Goal: Book appointment/travel/reservation

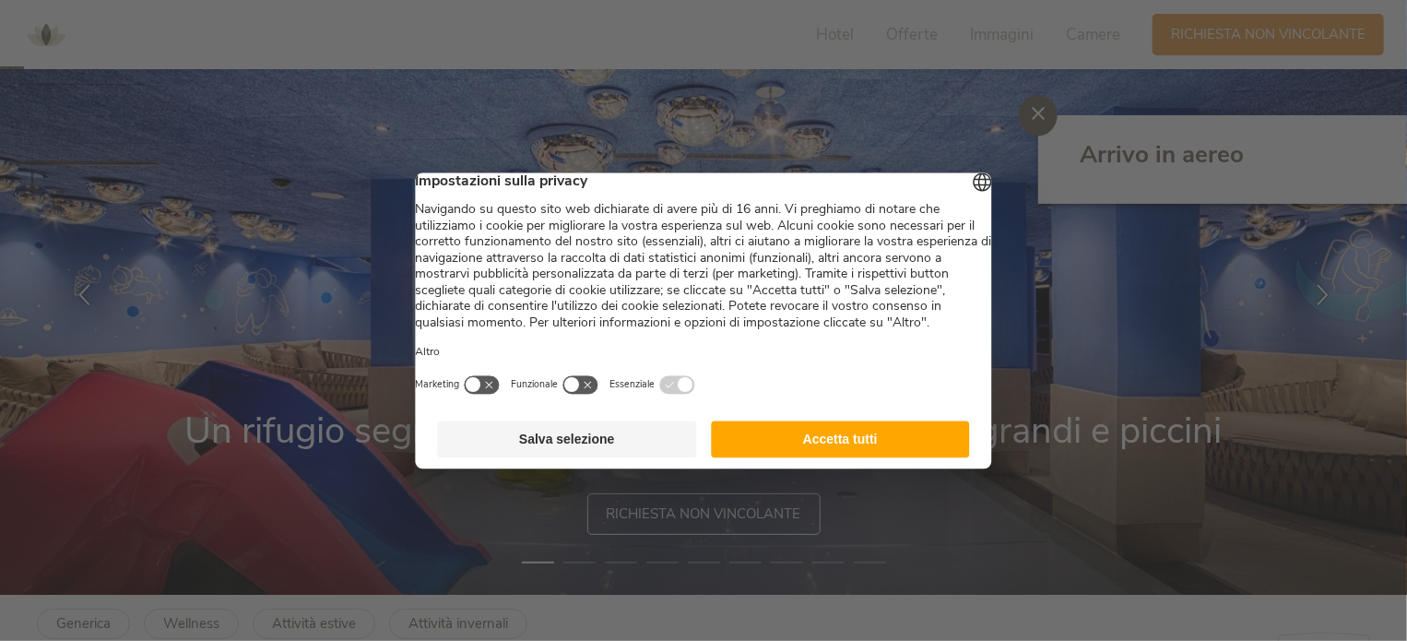
click at [803, 457] on button "Accetta tutti" at bounding box center [840, 438] width 259 height 37
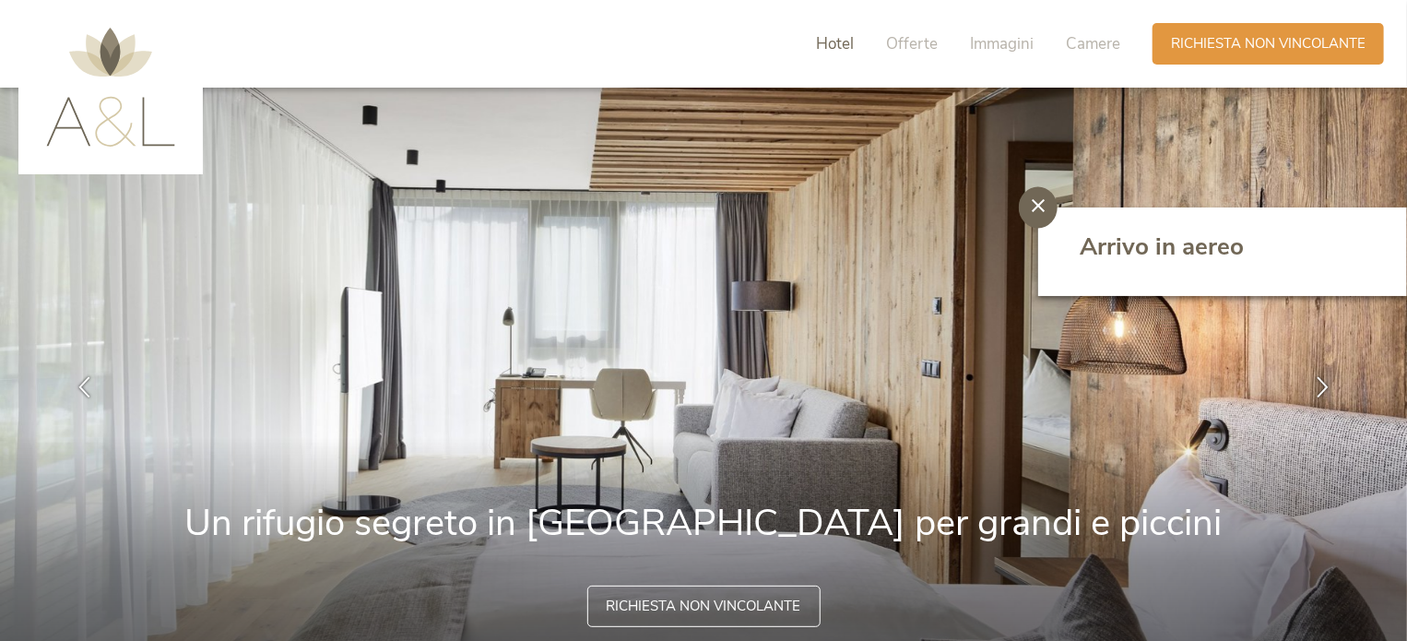
click at [845, 47] on span "Hotel" at bounding box center [835, 43] width 38 height 21
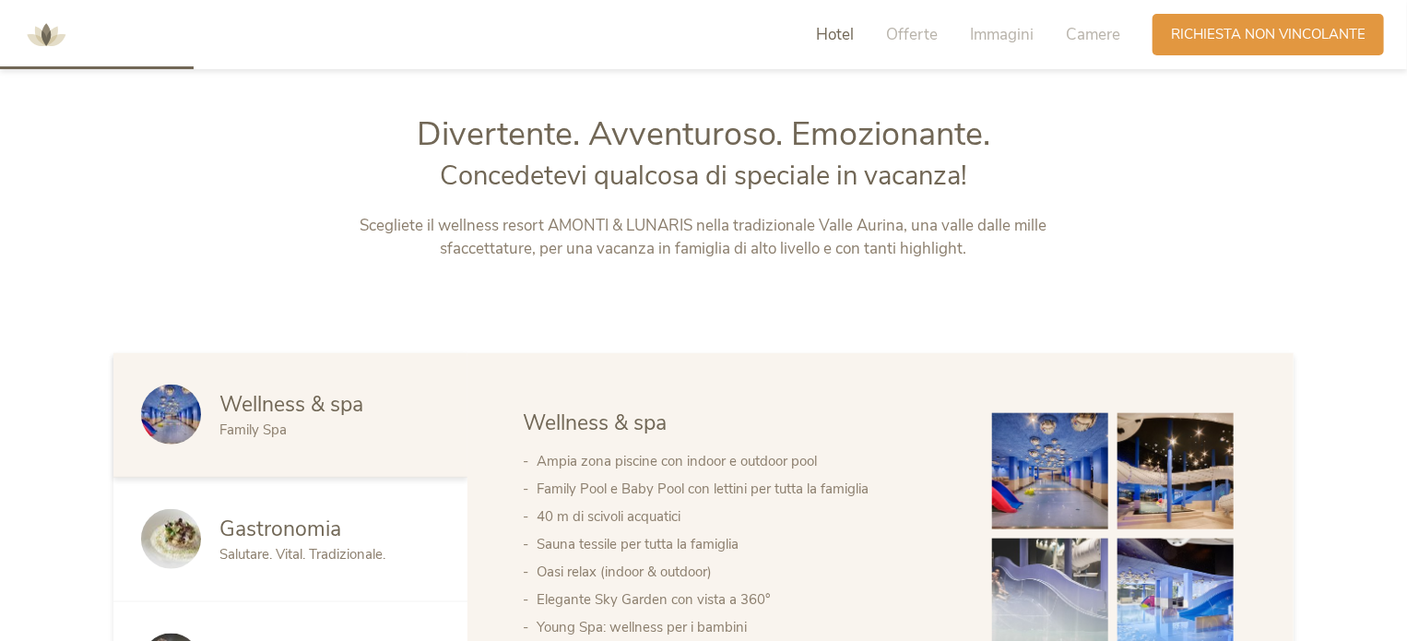
scroll to position [750, 0]
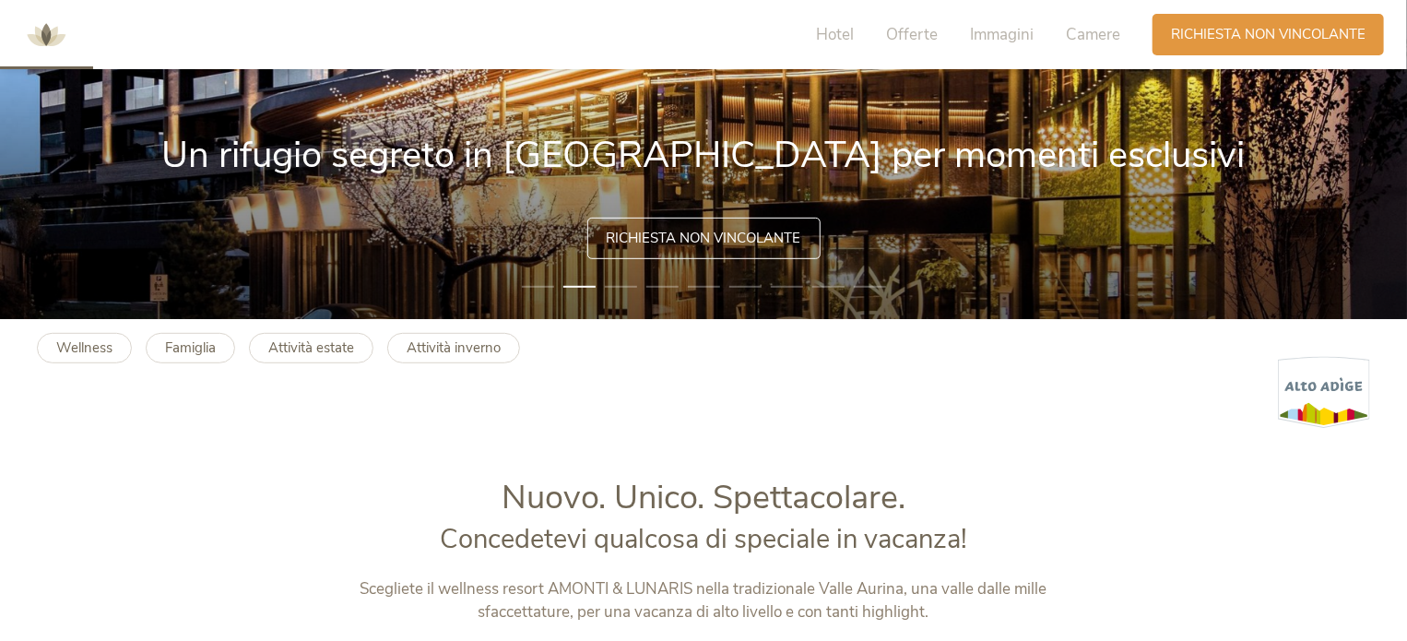
scroll to position [369, 0]
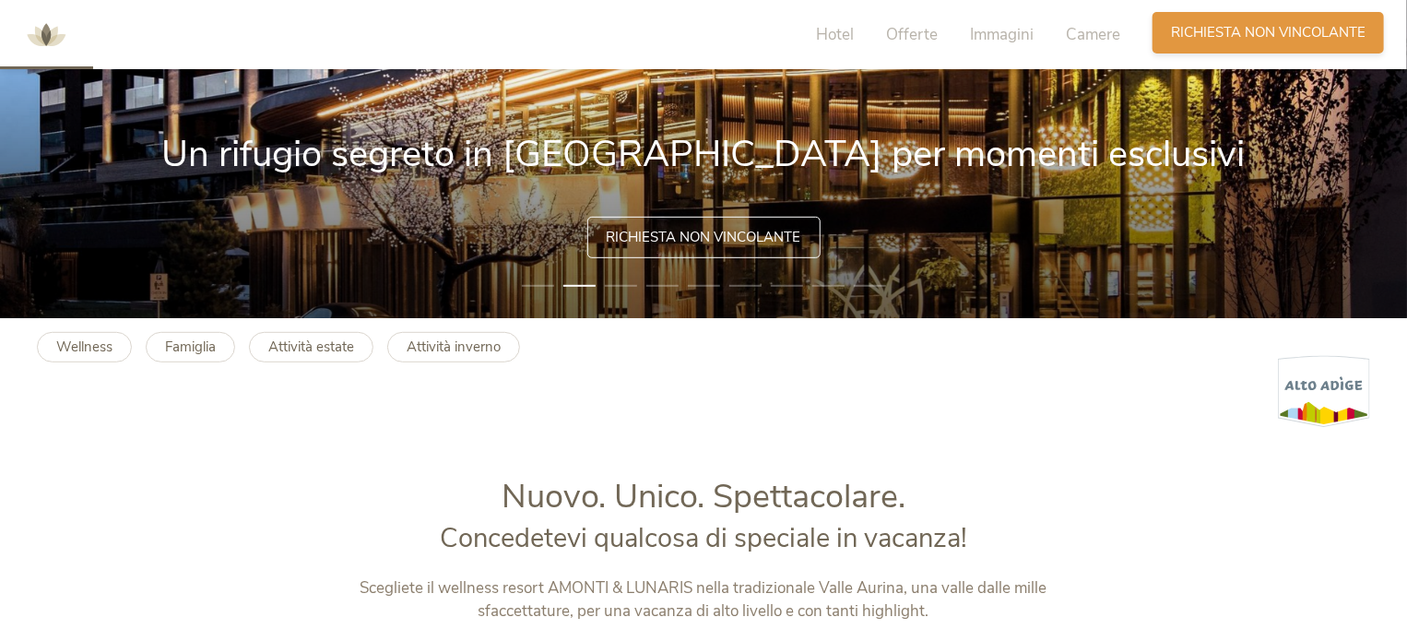
click at [1201, 17] on div "Richiesta Richiesta non vincolante" at bounding box center [1267, 32] width 231 height 41
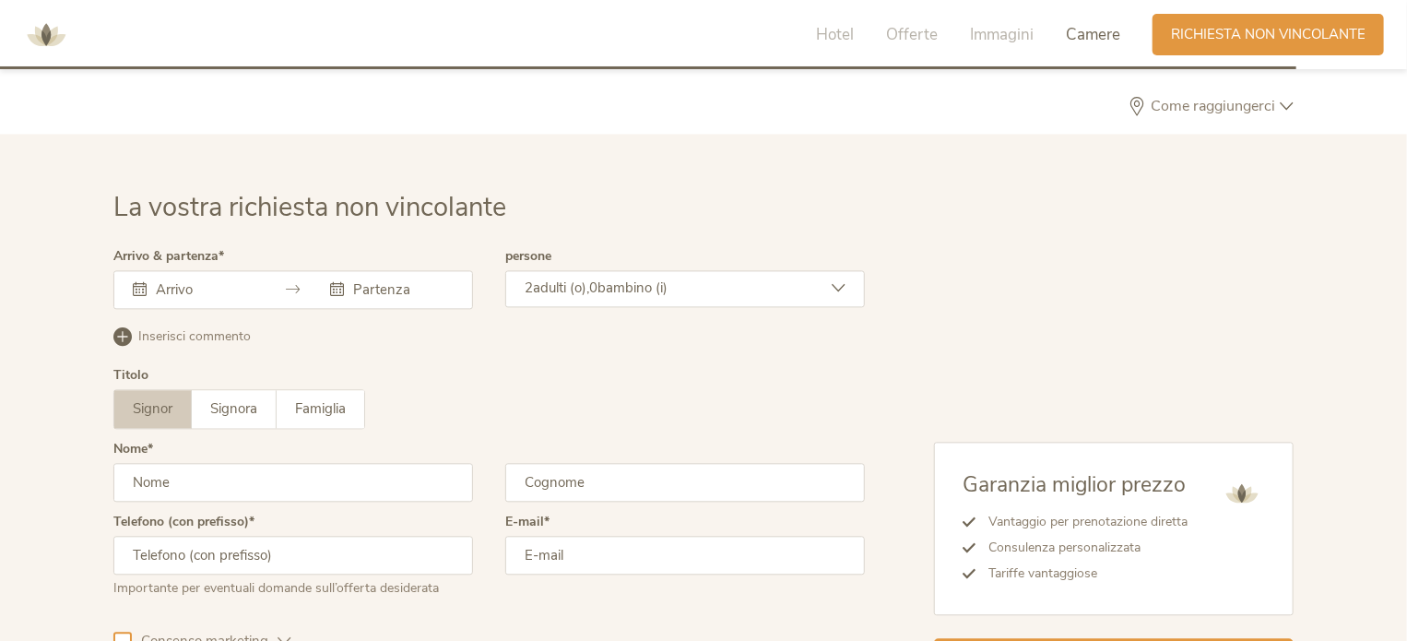
scroll to position [5472, 0]
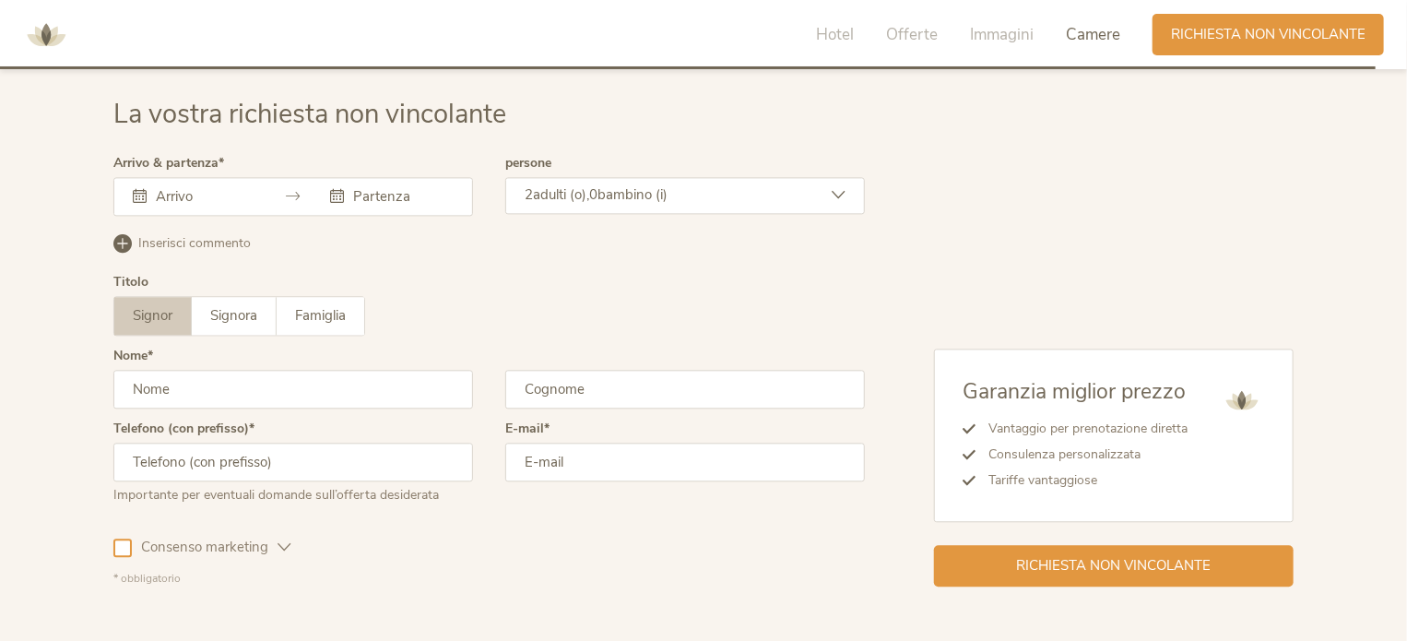
click at [154, 180] on div at bounding box center [293, 196] width 360 height 39
click at [159, 193] on input "text" at bounding box center [203, 196] width 105 height 18
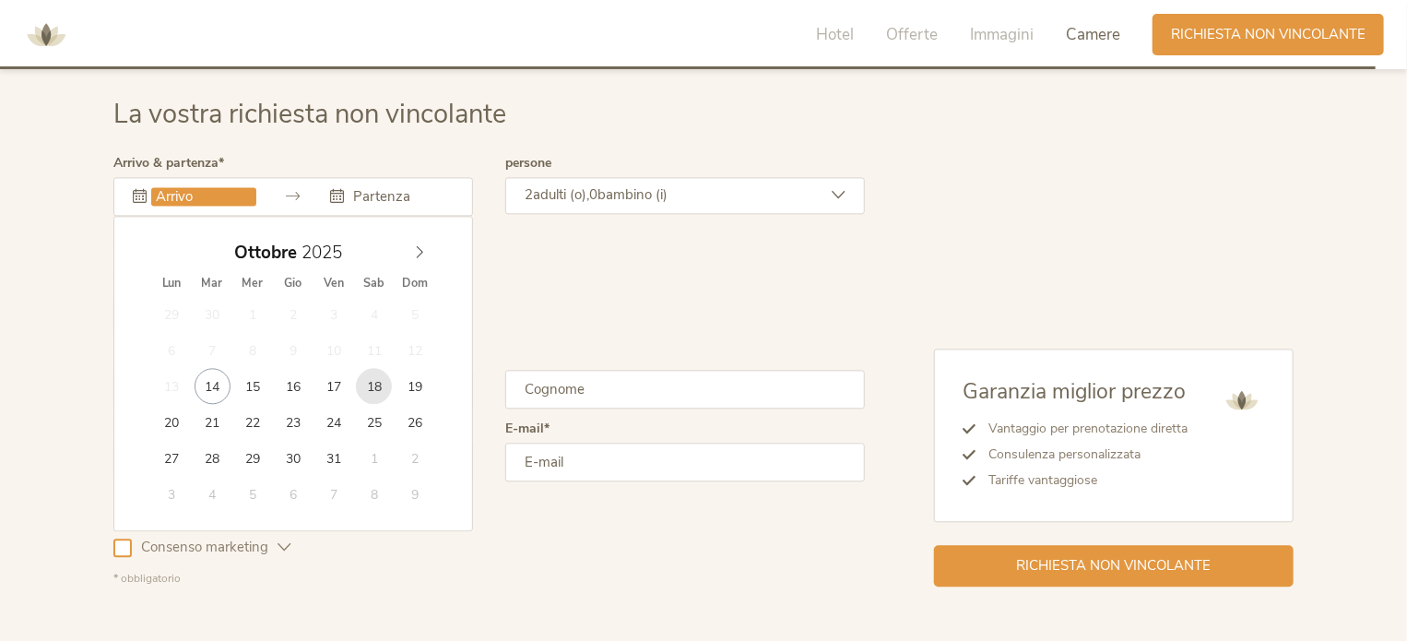
type input "18.10.2025"
click at [530, 302] on div "Signor Signora Famiglia Signor Signora Famiglia" at bounding box center [488, 316] width 751 height 40
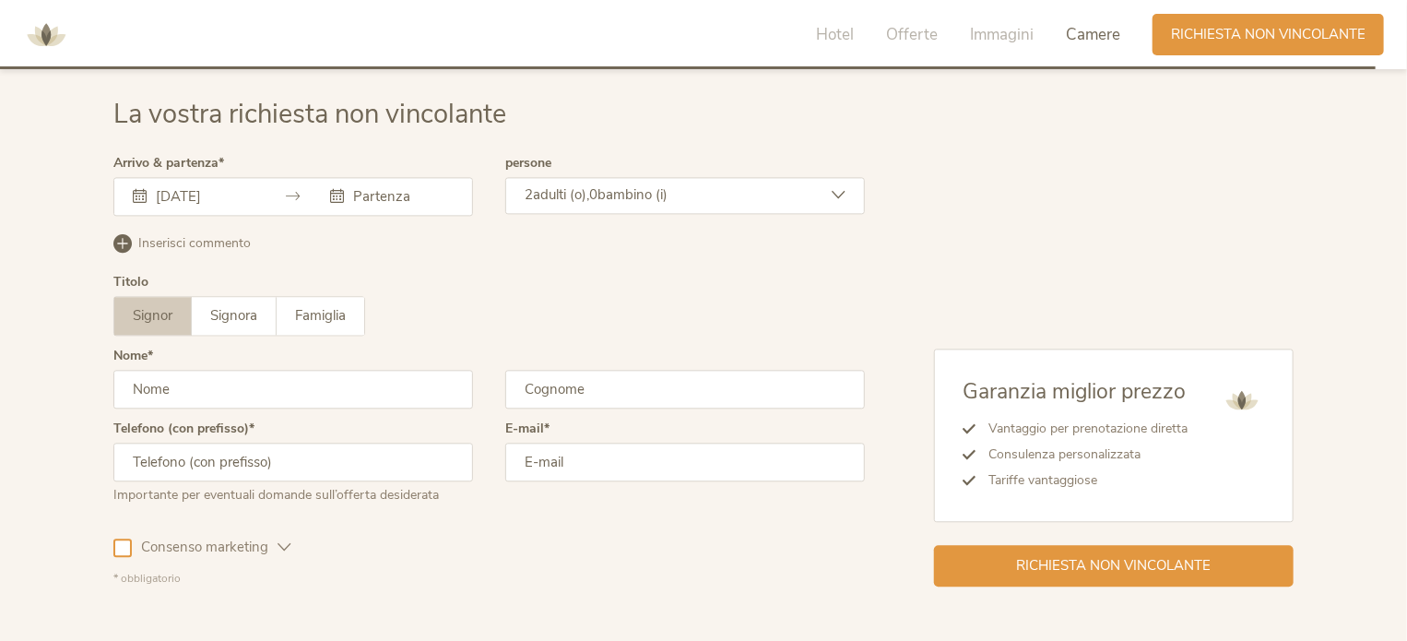
click at [54, 33] on img at bounding box center [45, 34] width 55 height 55
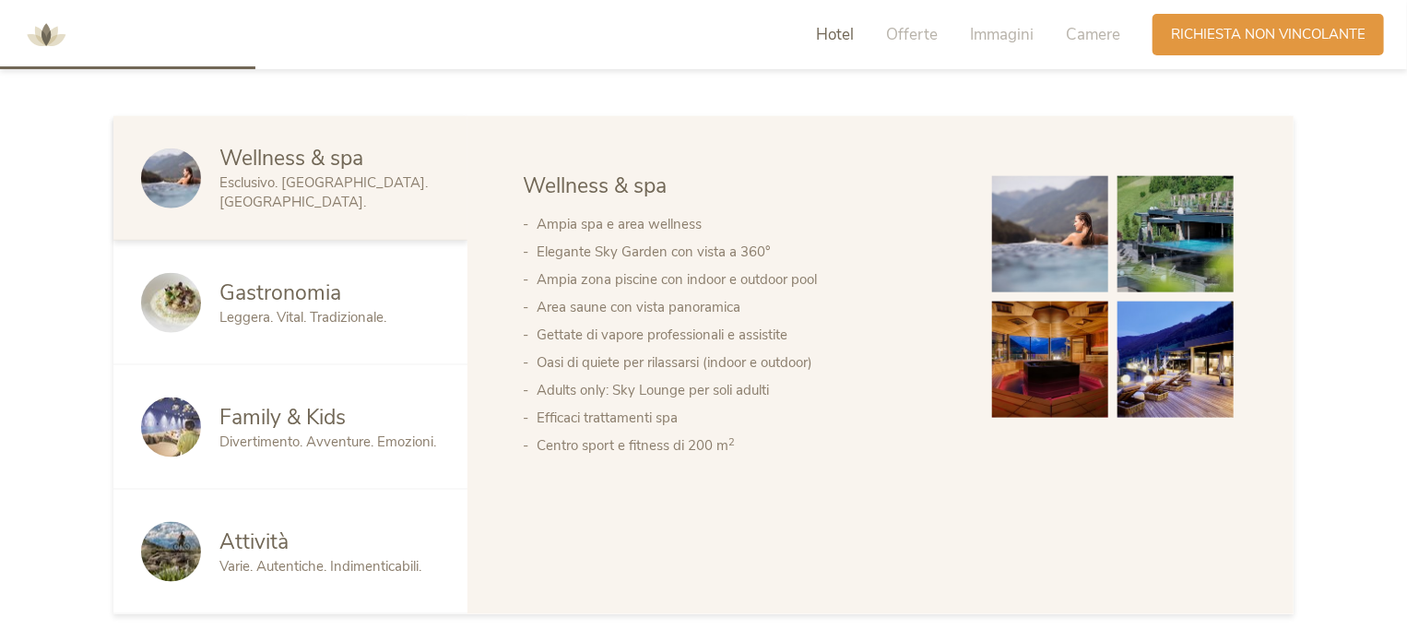
scroll to position [1014, 0]
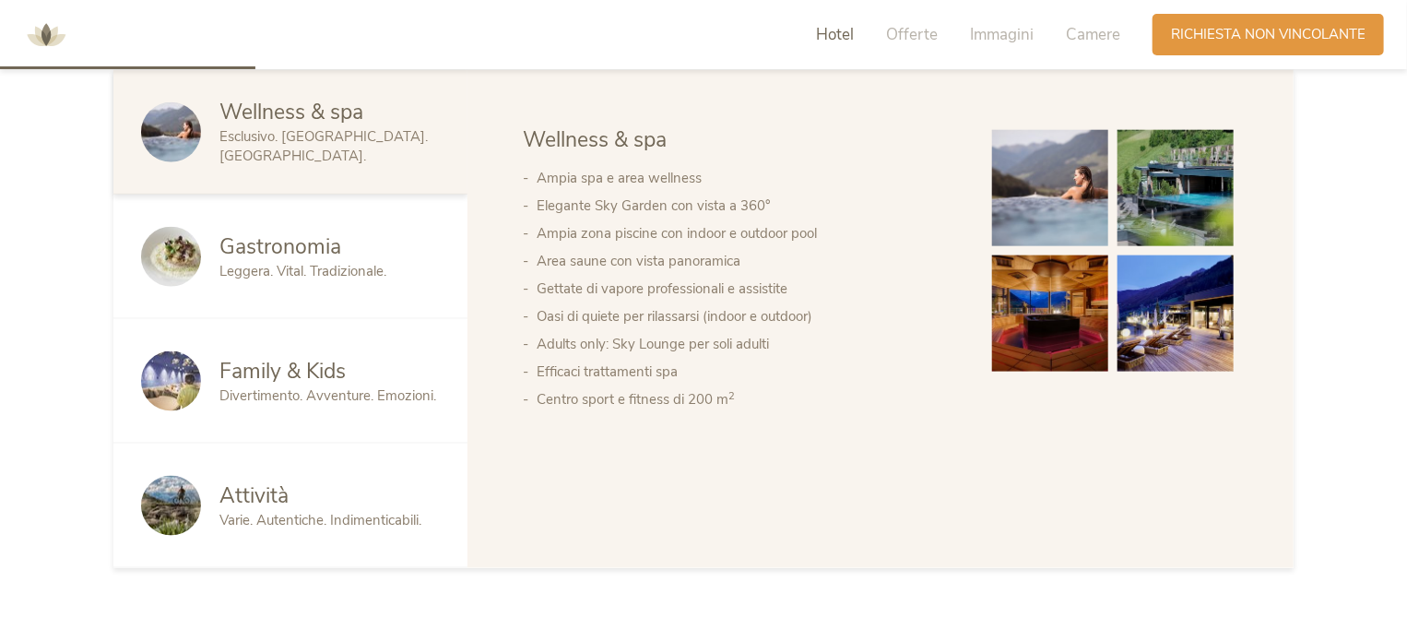
click at [351, 388] on span "Divertimento. Avventure. Emozioni." at bounding box center [327, 395] width 217 height 18
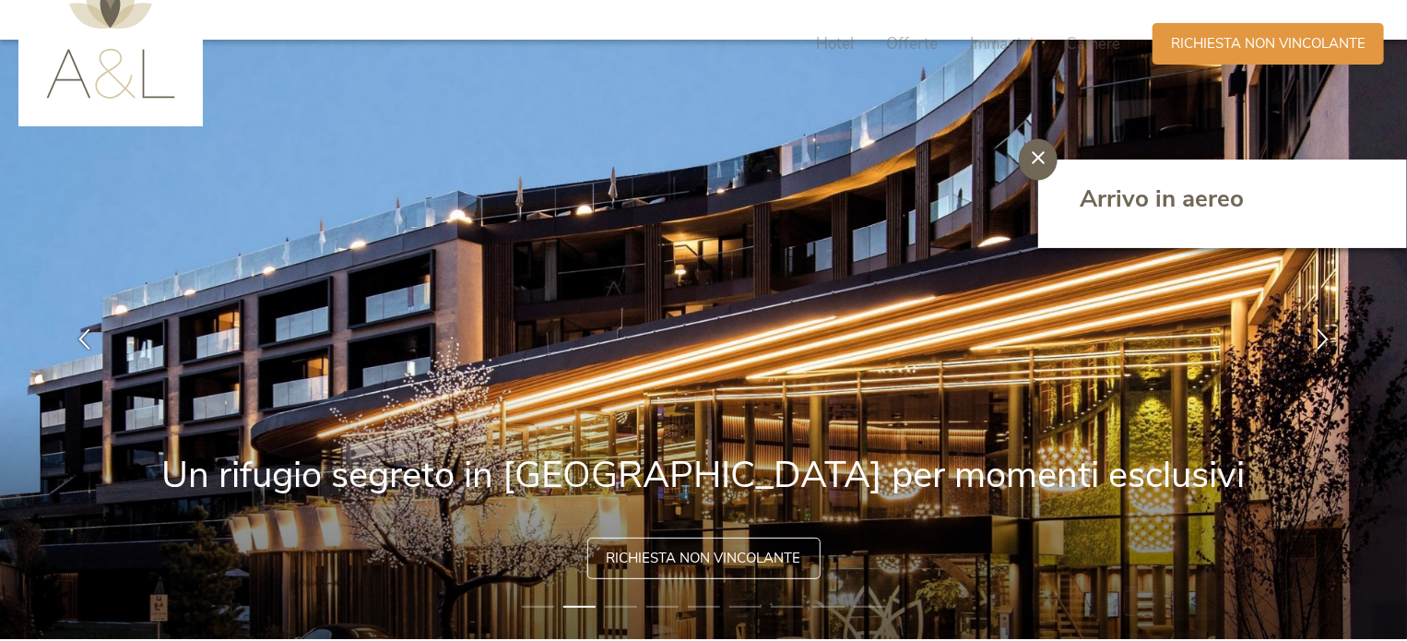
scroll to position [0, 0]
